Goal: Task Accomplishment & Management: Manage account settings

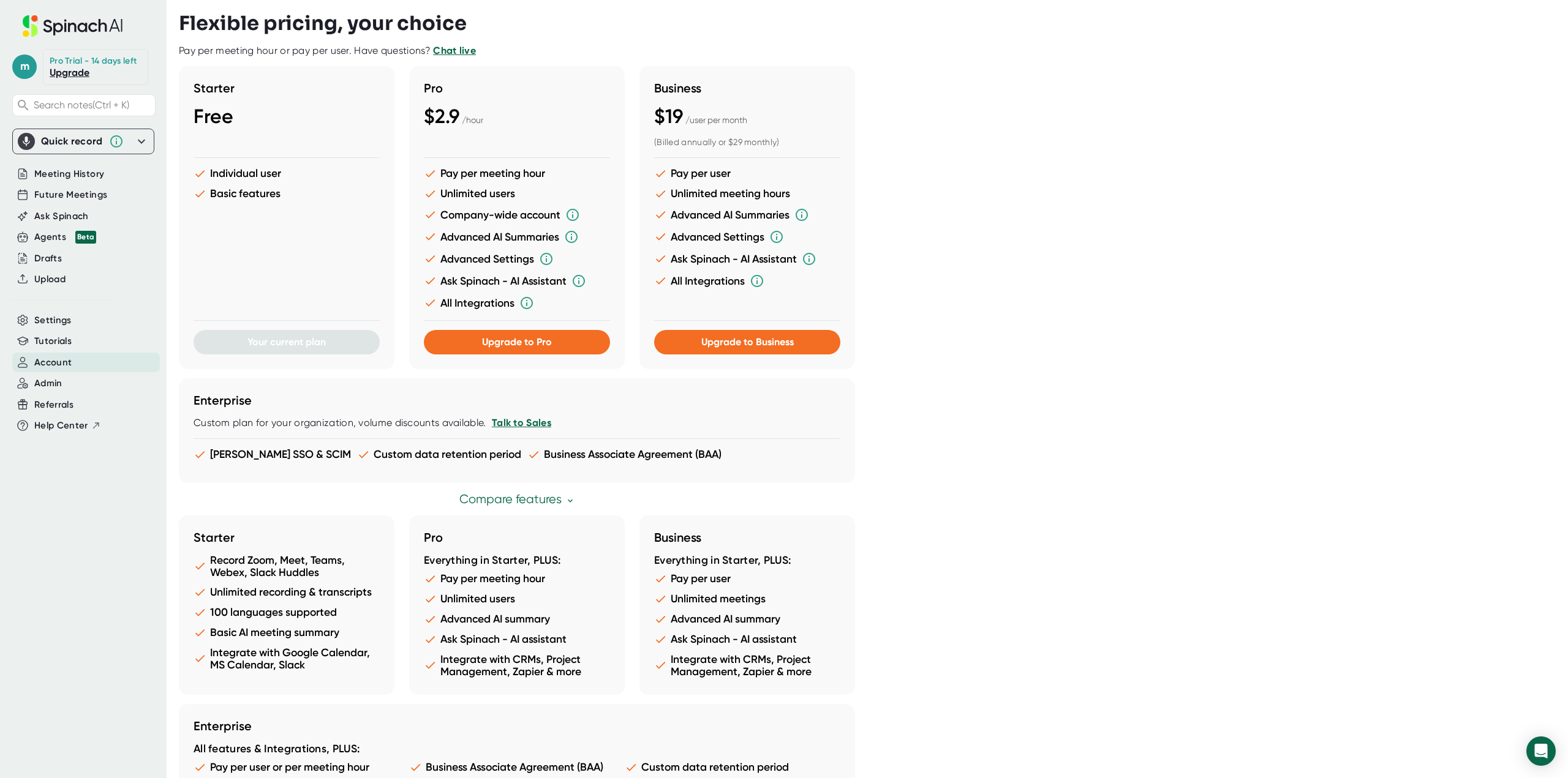
scroll to position [364, 0]
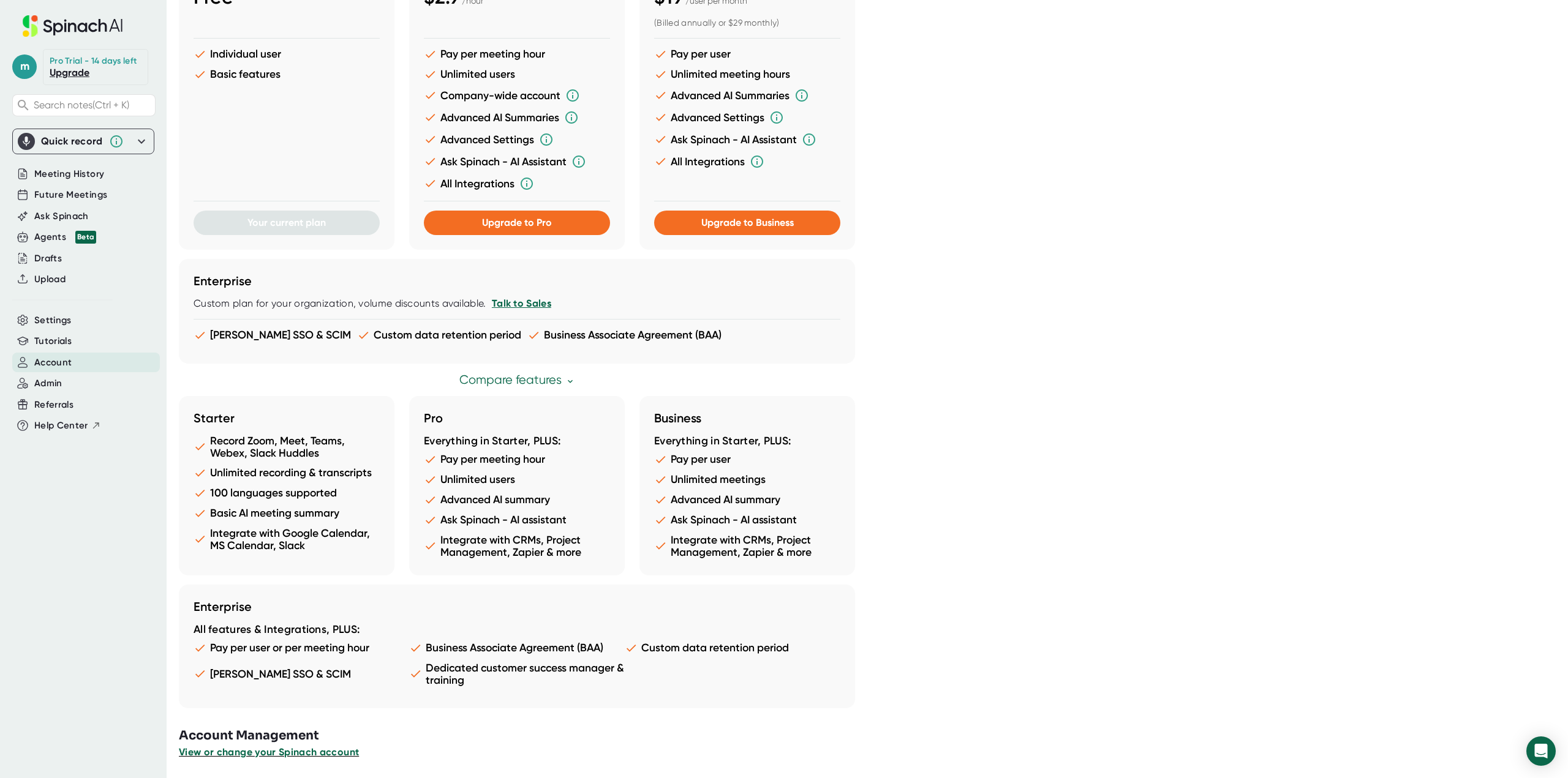
click at [297, 750] on span "View or change your Spinach account" at bounding box center [269, 752] width 180 height 12
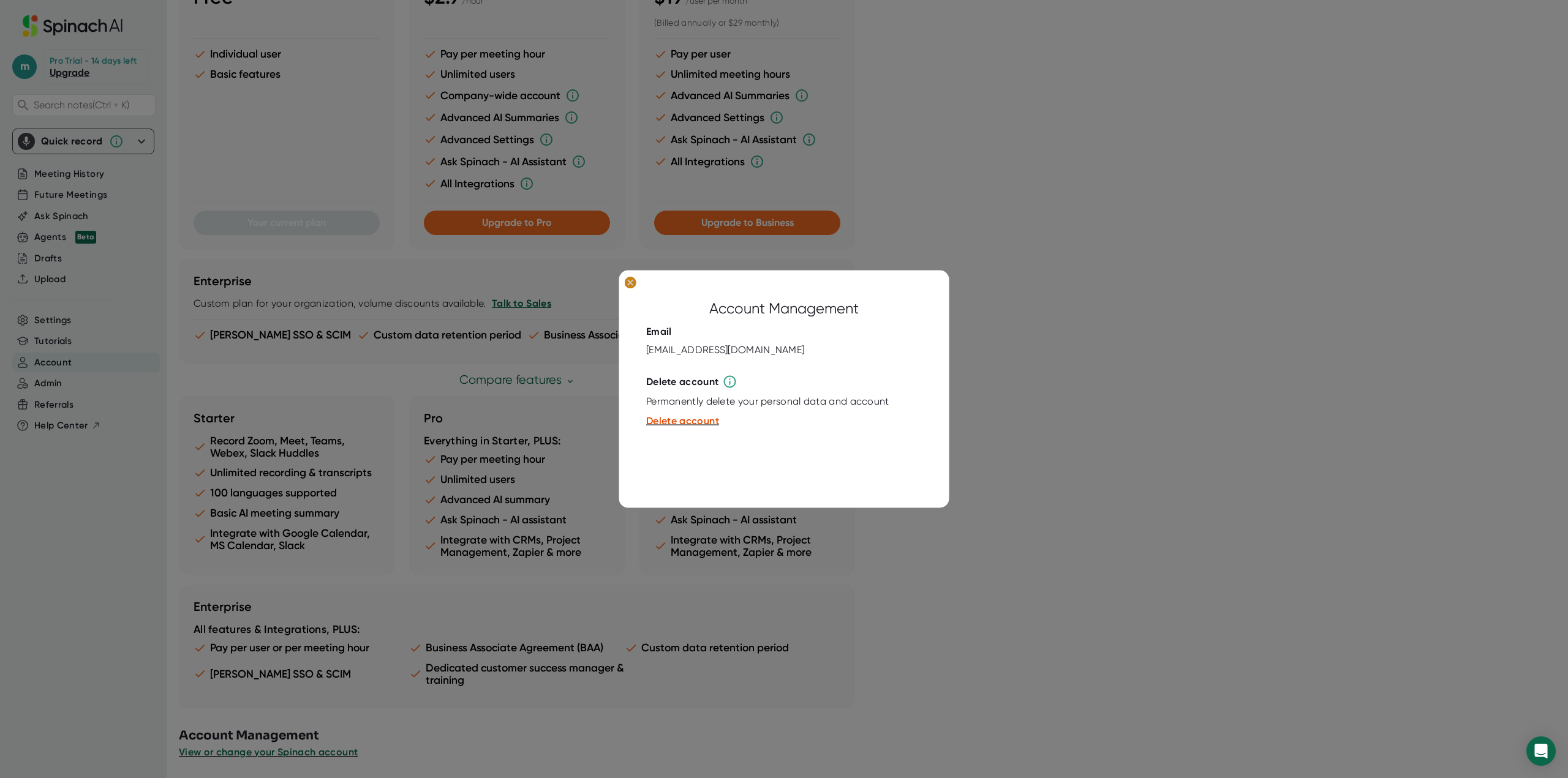
click at [632, 287] on ellipse at bounding box center [630, 282] width 12 height 12
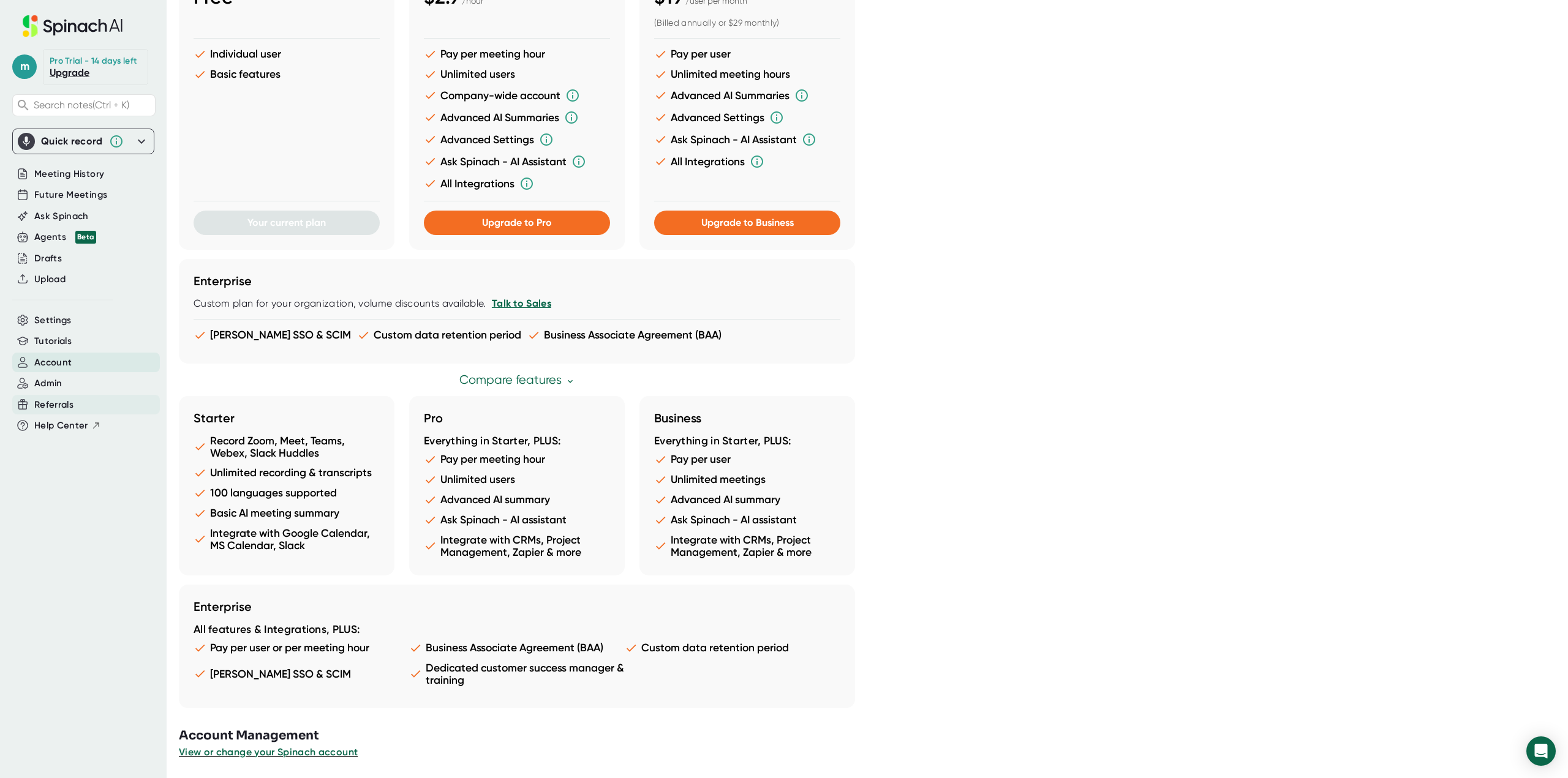
click at [37, 396] on div "Referrals" at bounding box center [86, 405] width 147 height 20
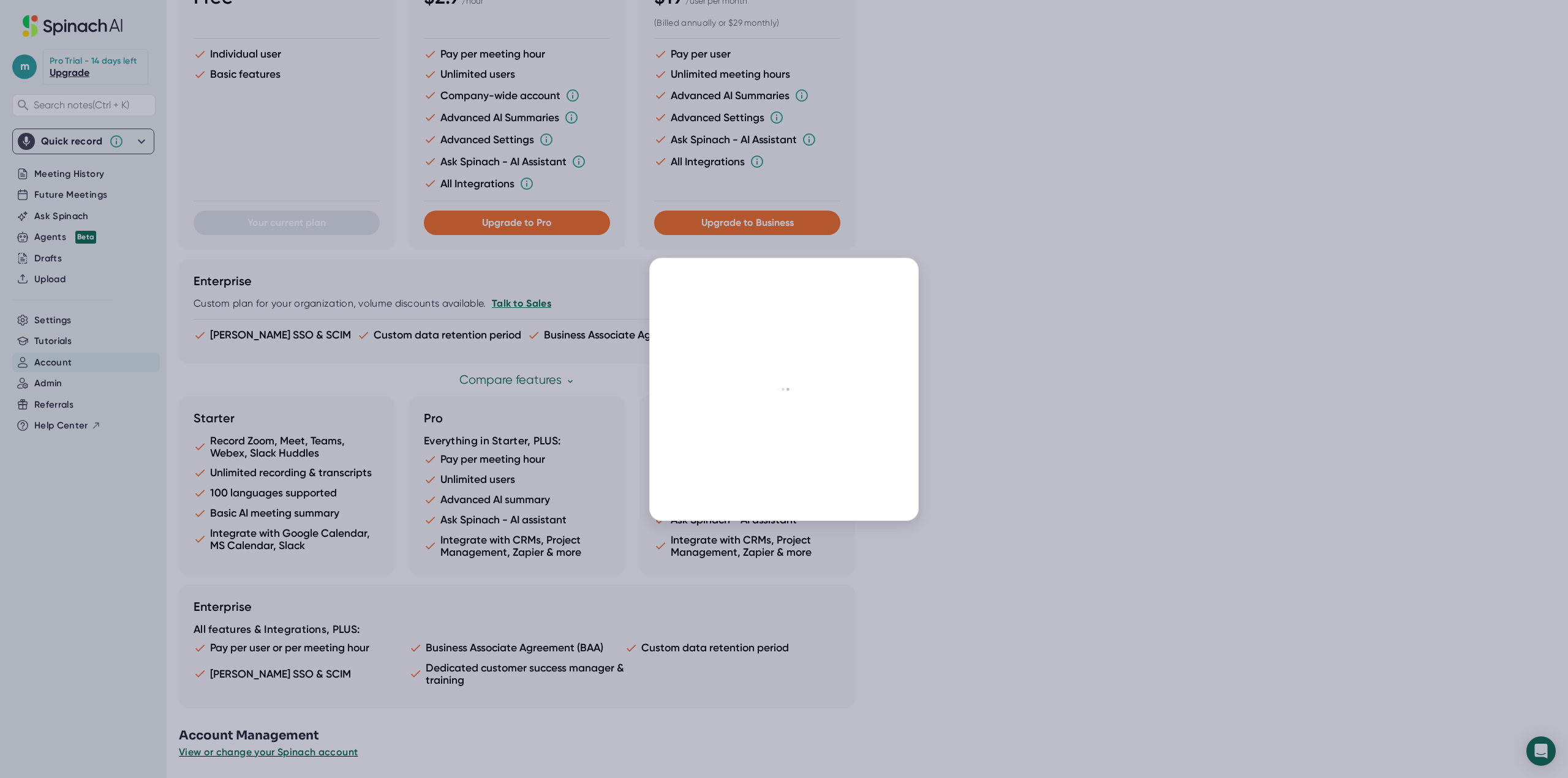
click at [49, 386] on div at bounding box center [784, 389] width 1568 height 778
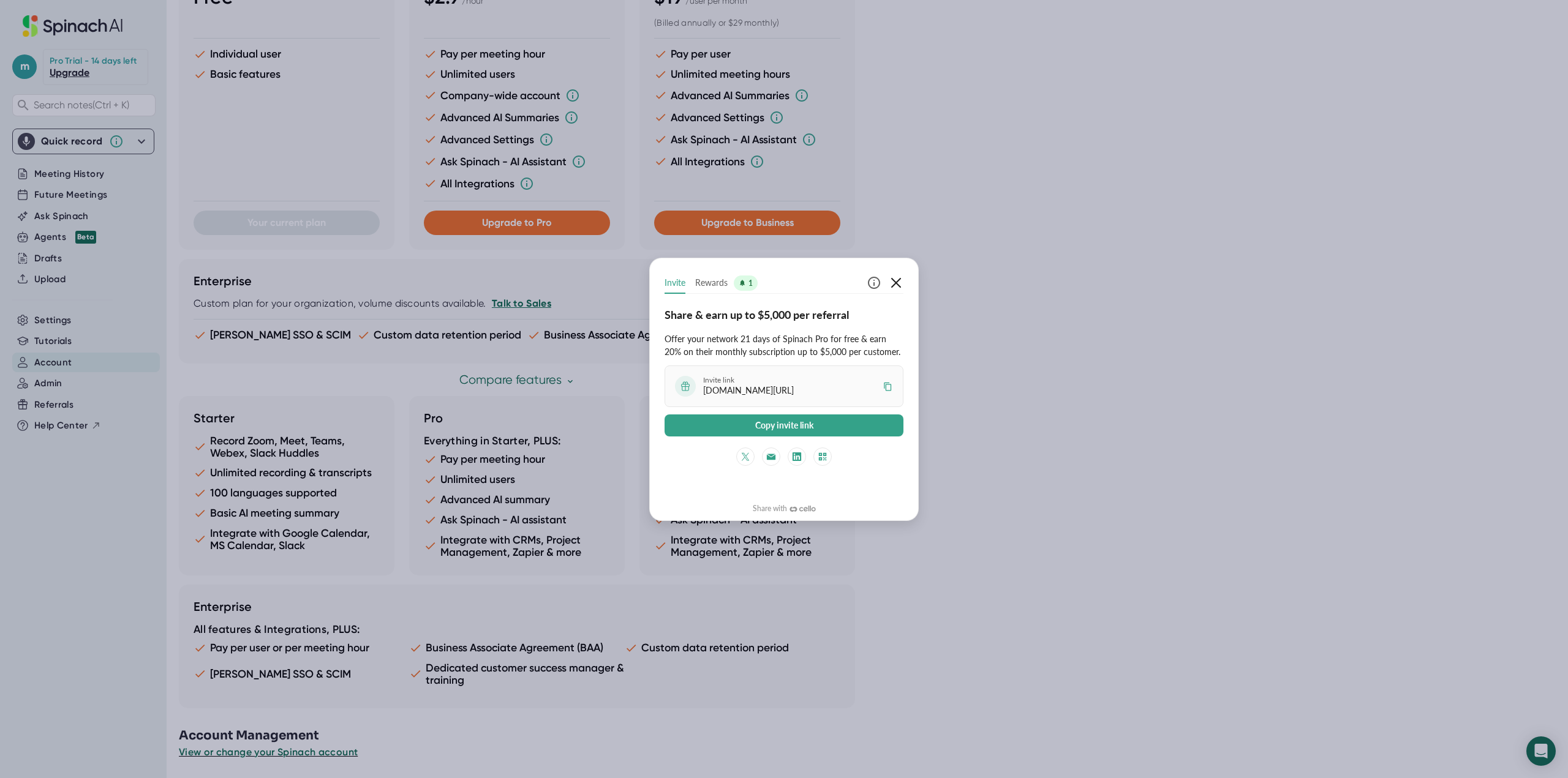
click at [889, 287] on icon "button" at bounding box center [896, 283] width 15 height 15
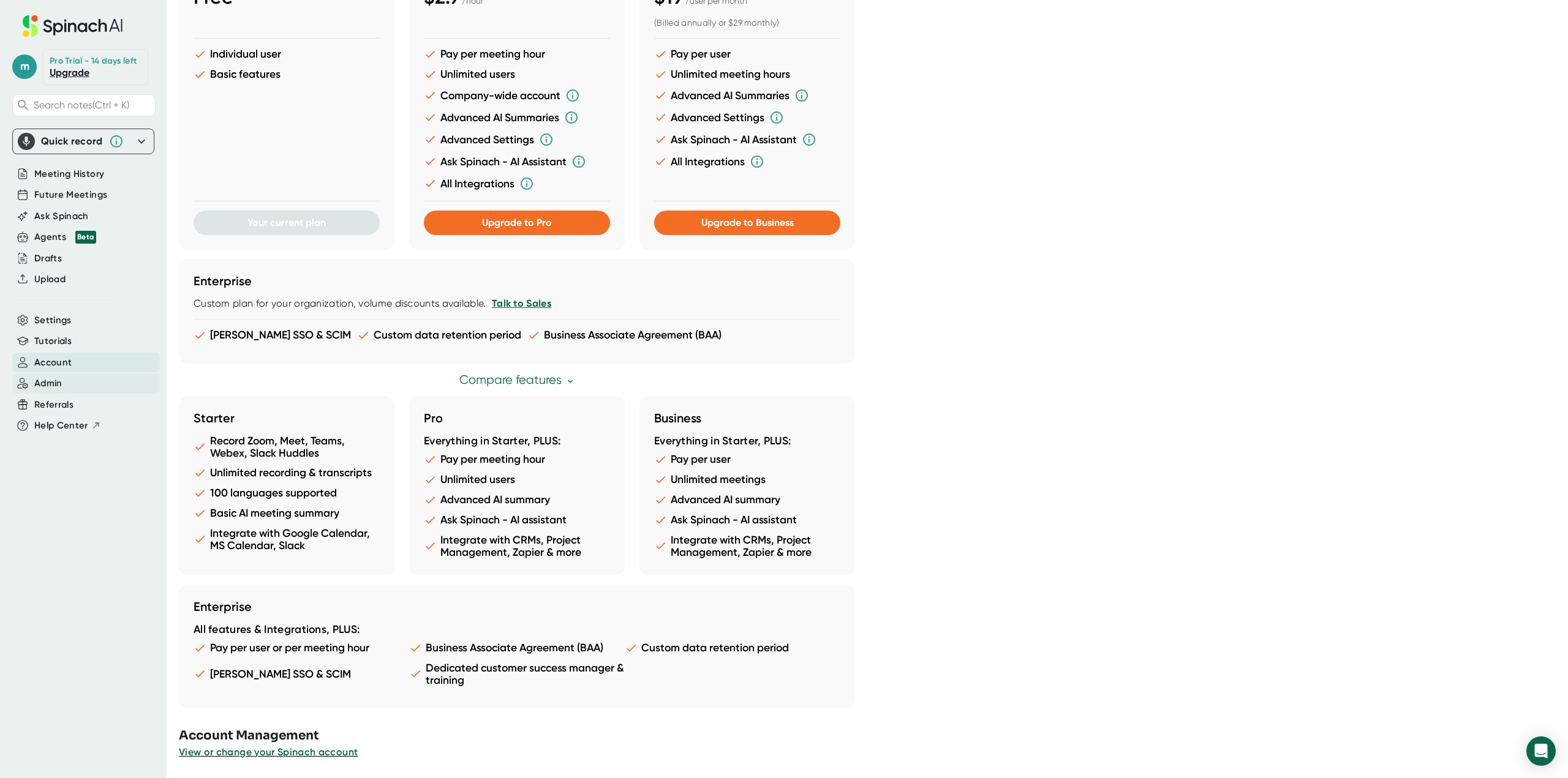
click at [71, 384] on div "Admin" at bounding box center [86, 384] width 147 height 20
